Goal: Information Seeking & Learning: Find specific fact

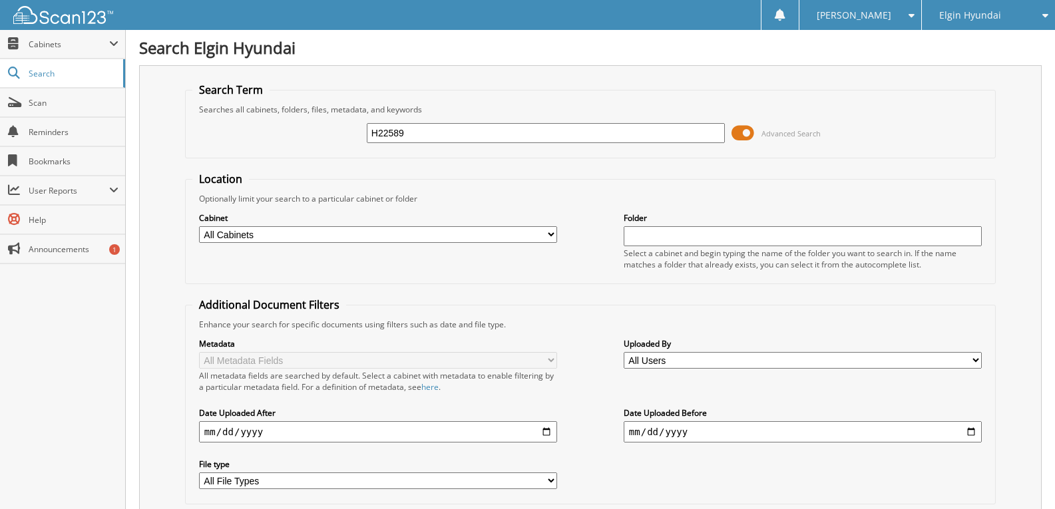
type input "H22589"
drag, startPoint x: 413, startPoint y: 133, endPoint x: 292, endPoint y: 162, distance: 125.1
click at [310, 156] on fieldset "Search Term Searches all cabinets, folders, files, metadata, and keywords H2258…" at bounding box center [590, 121] width 811 height 76
type input "h"
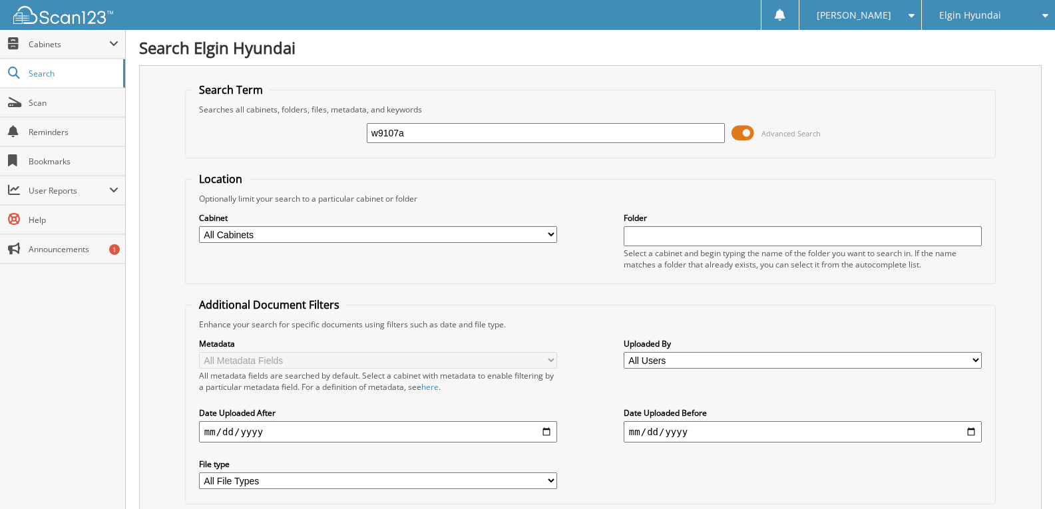
type input "w9107a"
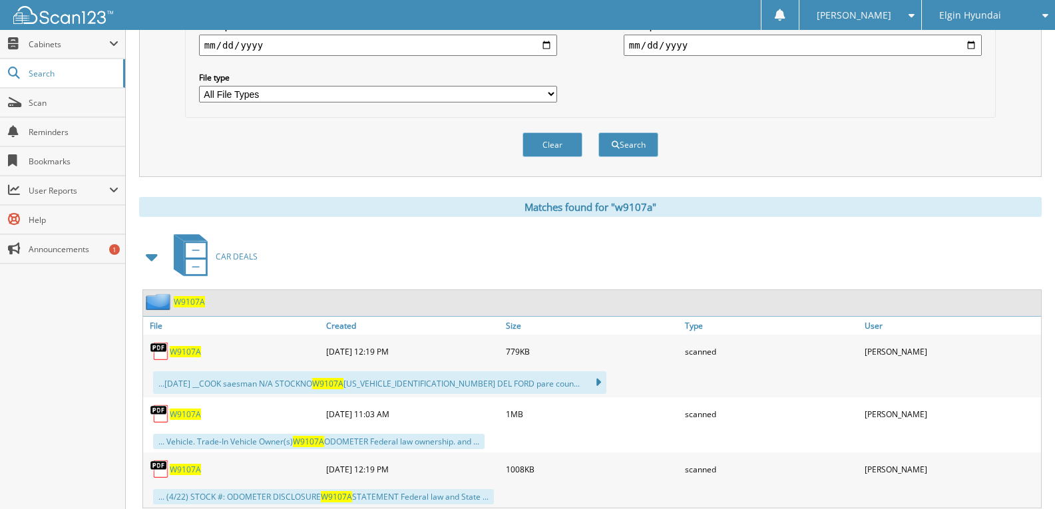
scroll to position [533, 0]
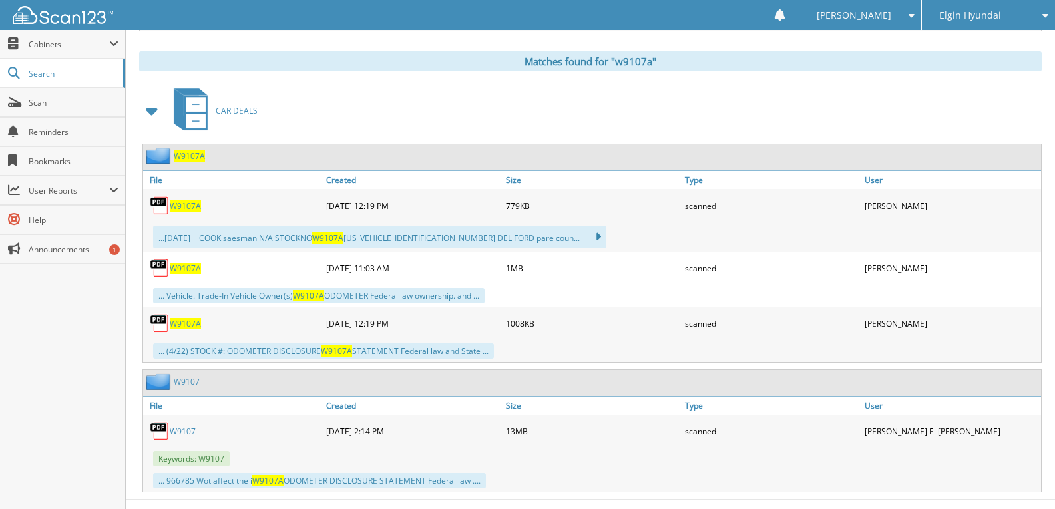
click at [186, 322] on span "W9107A" at bounding box center [185, 323] width 31 height 11
click at [187, 266] on span "W9107A" at bounding box center [185, 268] width 31 height 11
click at [182, 204] on span "W9107A" at bounding box center [185, 205] width 31 height 11
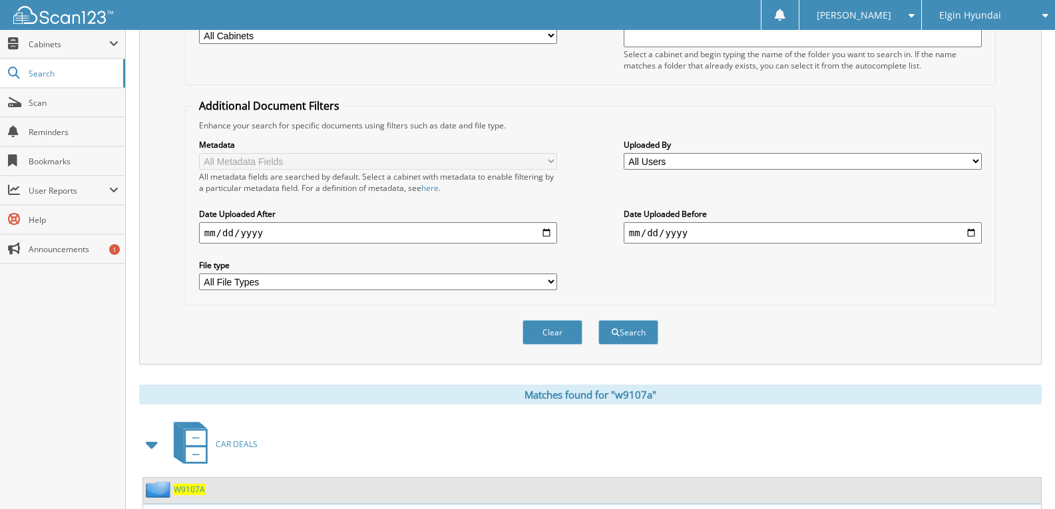
scroll to position [0, 0]
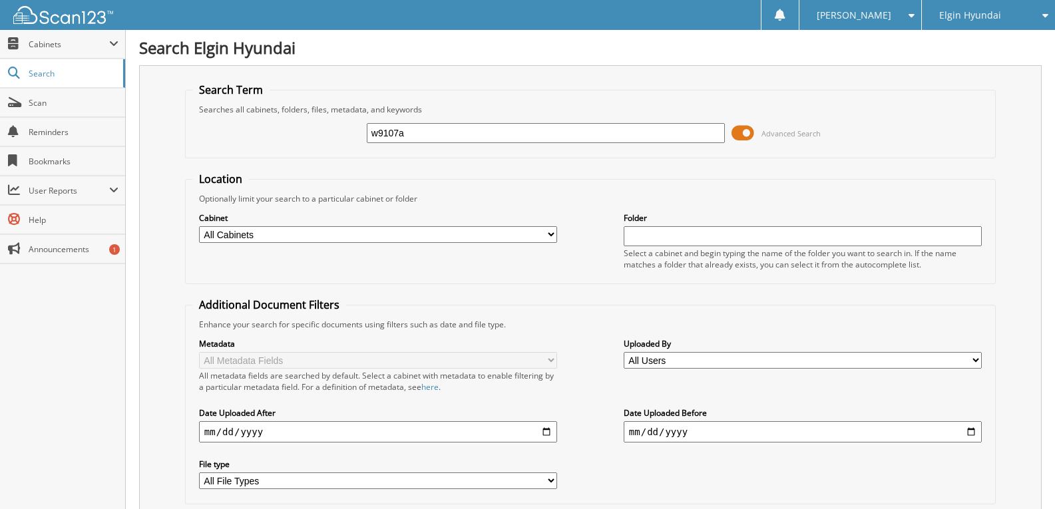
drag, startPoint x: 328, startPoint y: 140, endPoint x: 129, endPoint y: 166, distance: 200.0
click at [178, 154] on div "Search Term Searches all cabinets, folders, files, metadata, and keywords w9107…" at bounding box center [590, 314] width 903 height 499
click at [59, 46] on span "Cabinets" at bounding box center [69, 44] width 81 height 11
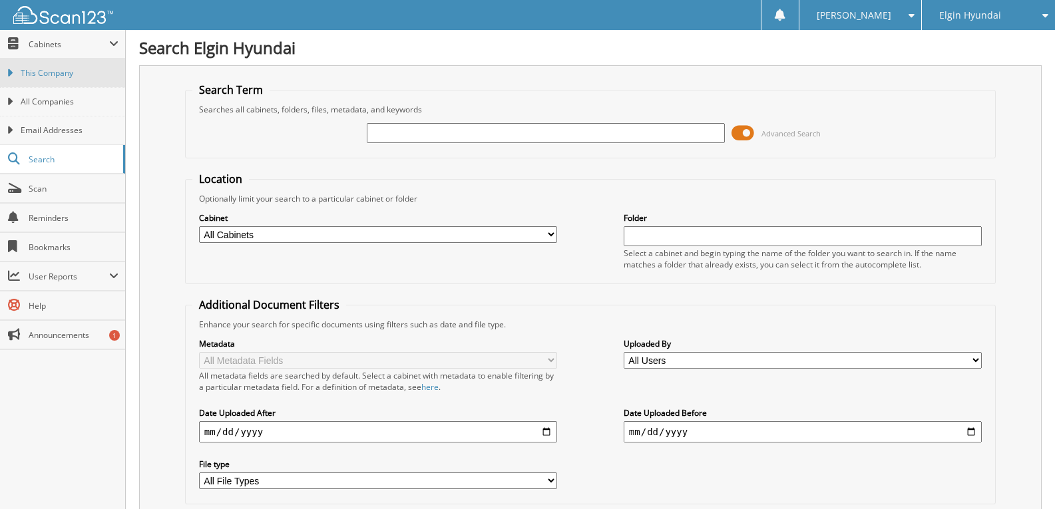
click at [75, 70] on span "This Company" at bounding box center [70, 73] width 98 height 12
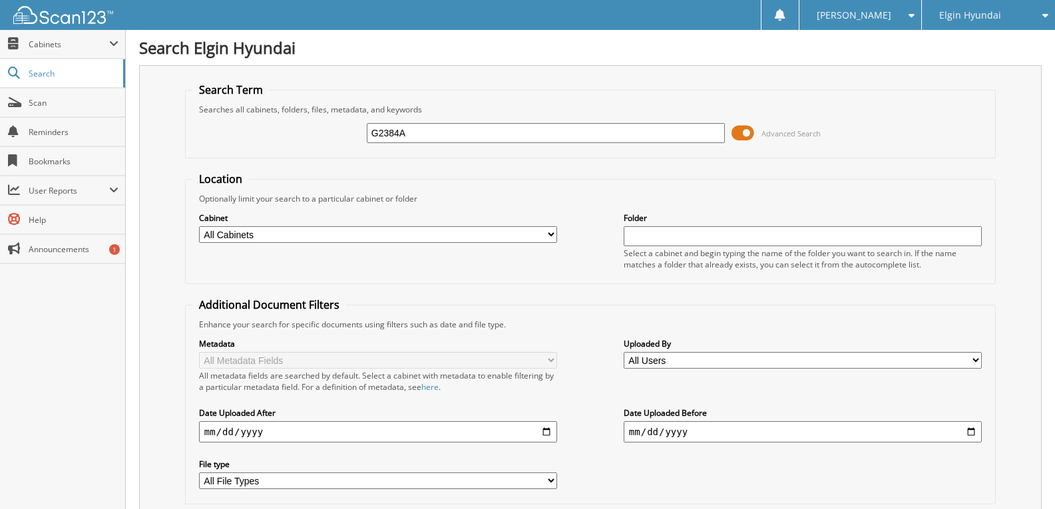
type input "G2384A"
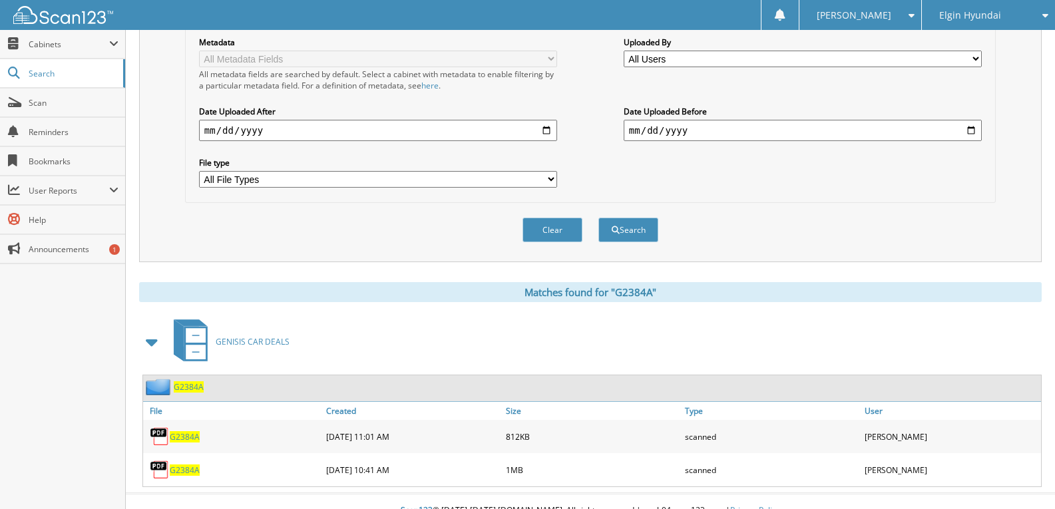
scroll to position [320, 0]
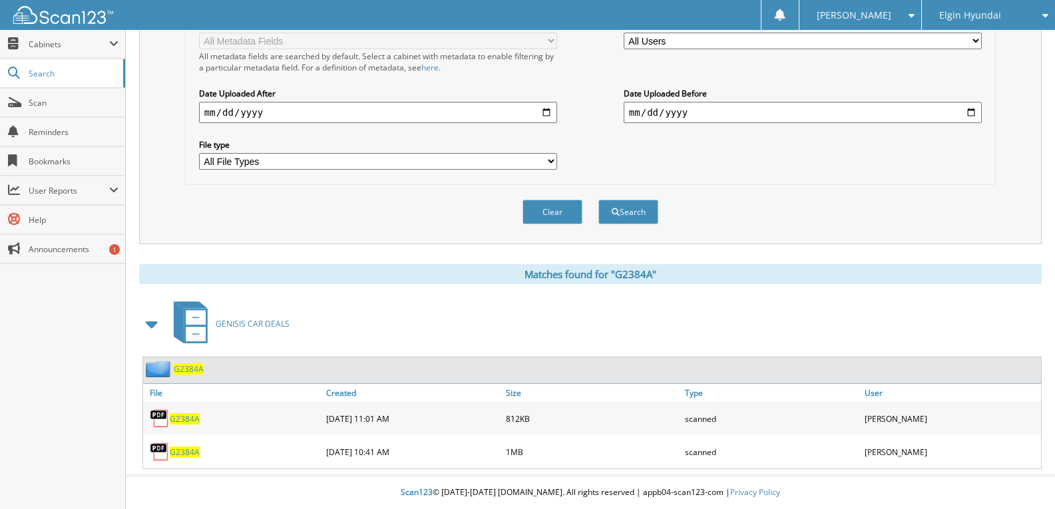
click at [184, 449] on span "G2384A" at bounding box center [185, 452] width 30 height 11
click at [195, 415] on span "G2384A" at bounding box center [185, 418] width 30 height 11
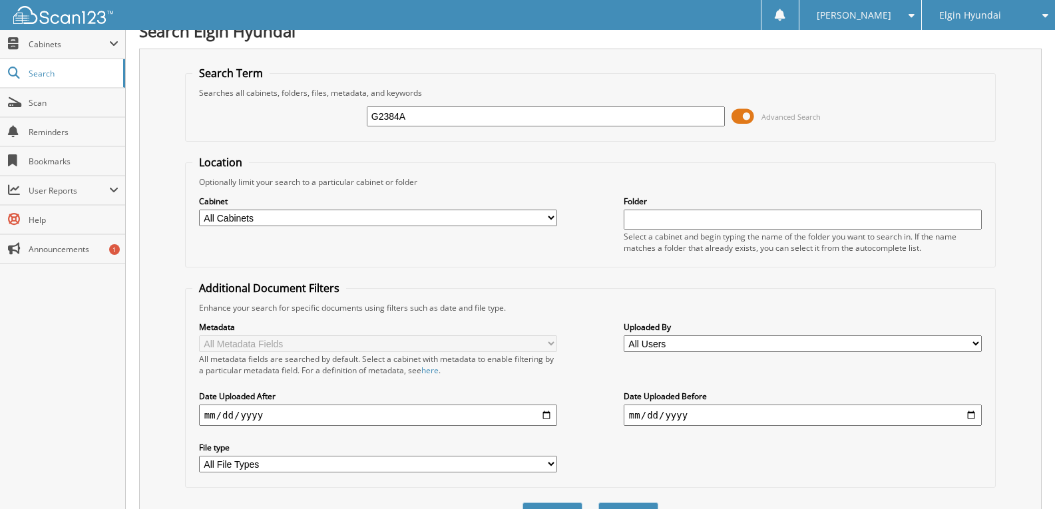
scroll to position [0, 0]
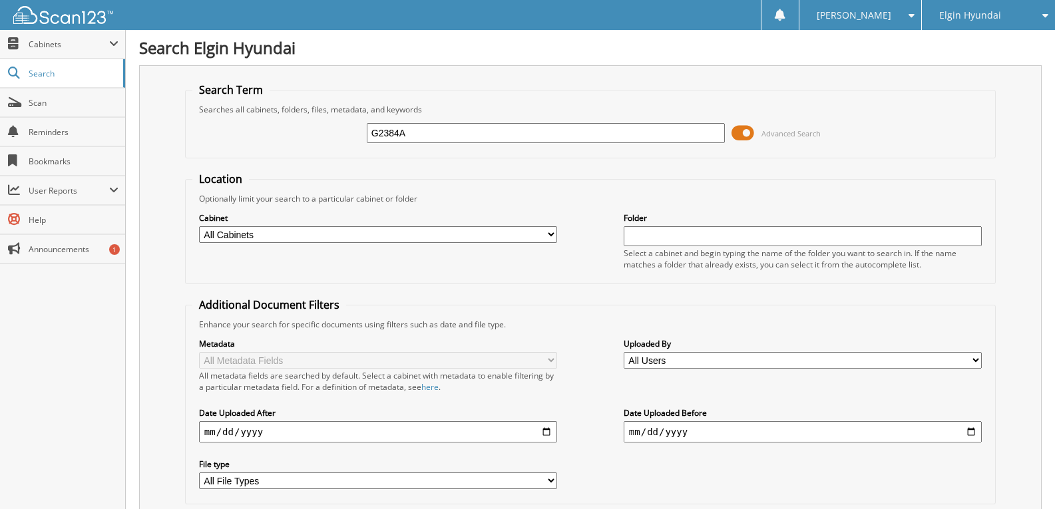
click at [996, 11] on span "Elgin Hyundai" at bounding box center [970, 15] width 62 height 8
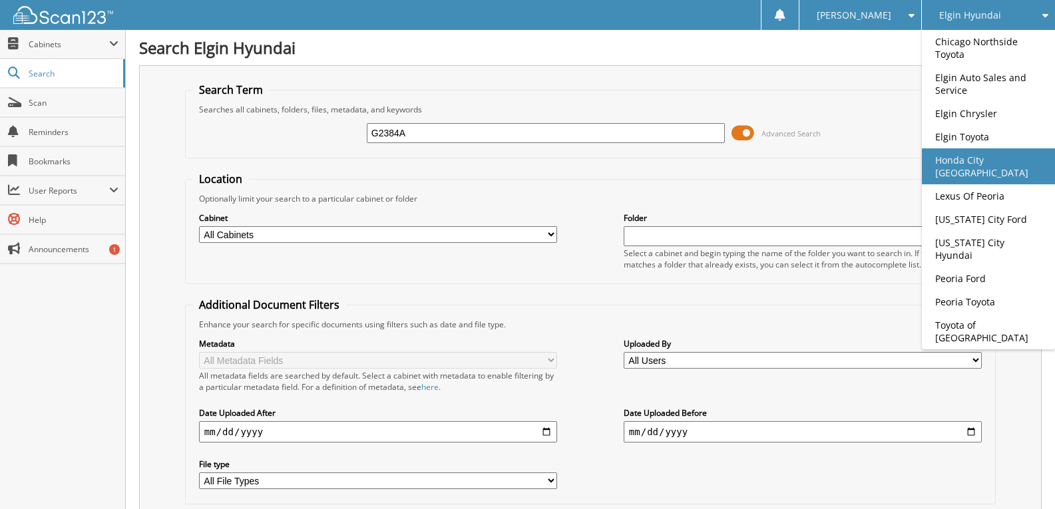
click at [991, 165] on link "Honda City [GEOGRAPHIC_DATA]" at bounding box center [988, 166] width 133 height 36
